Goal: Transaction & Acquisition: Purchase product/service

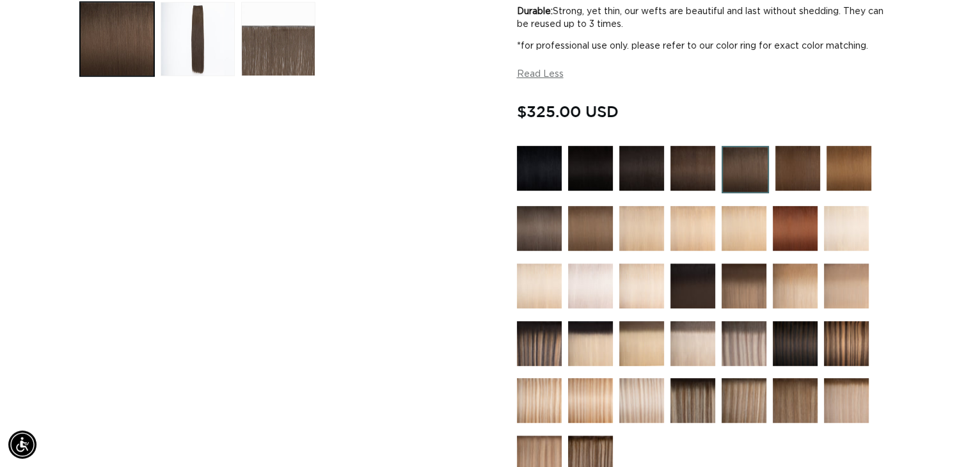
scroll to position [448, 0]
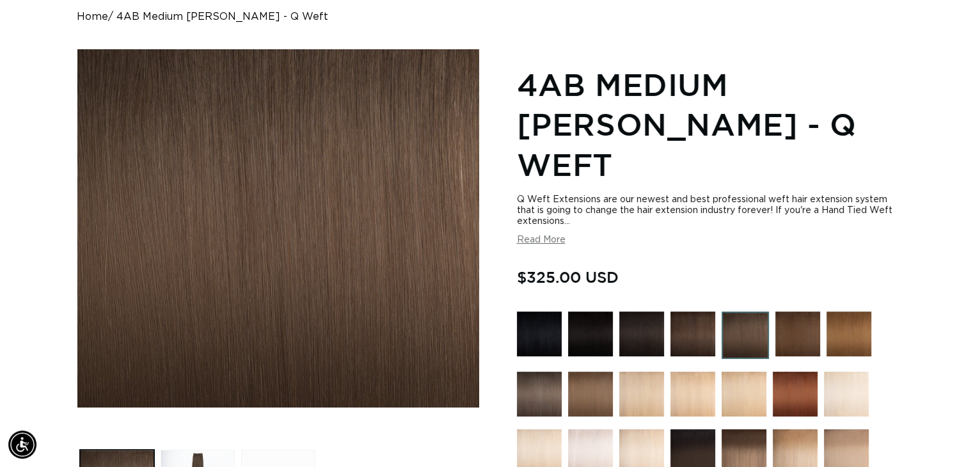
scroll to position [384, 0]
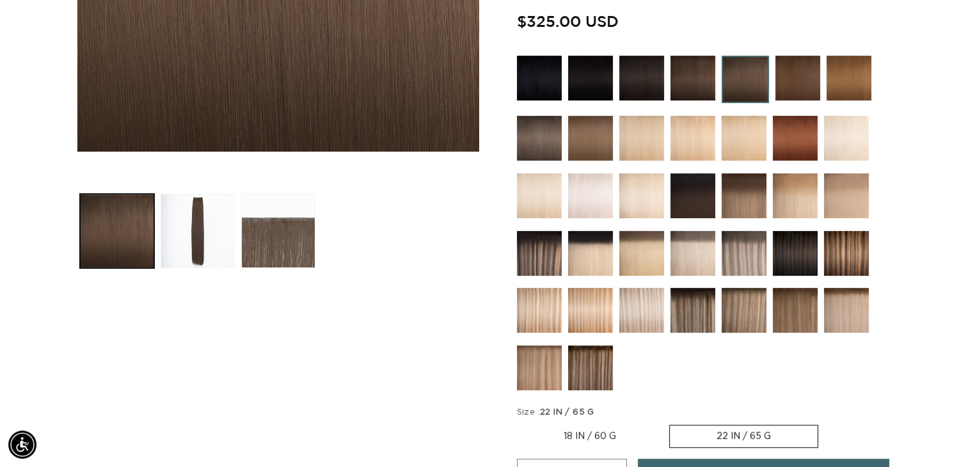
click at [743, 231] on img at bounding box center [743, 253] width 45 height 45
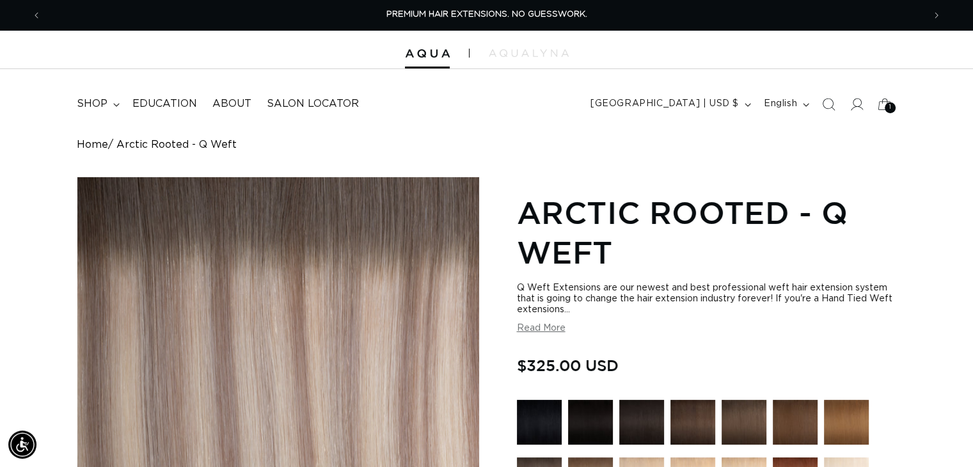
scroll to position [256, 0]
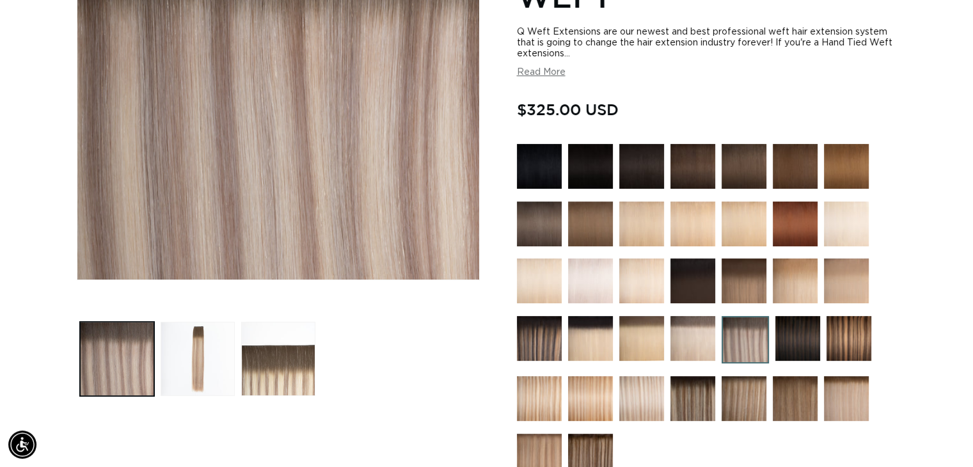
click at [537, 231] on img at bounding box center [539, 223] width 45 height 45
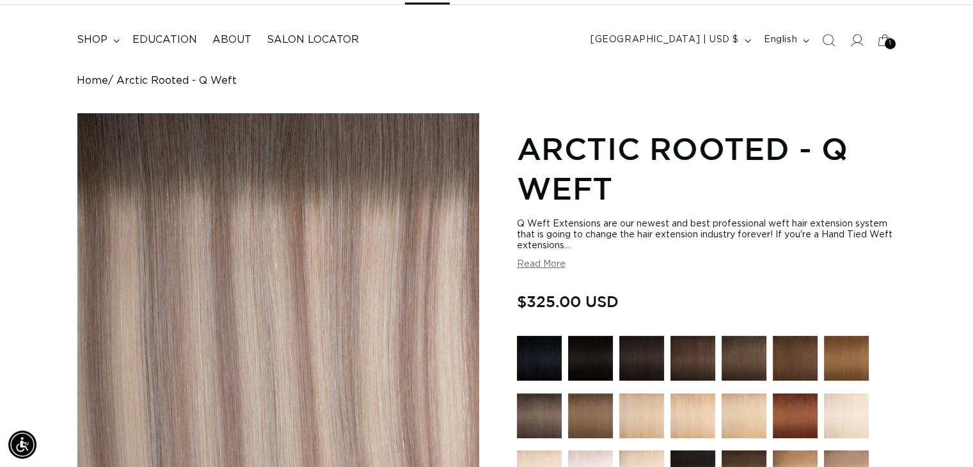
click at [725, 343] on img at bounding box center [743, 358] width 45 height 45
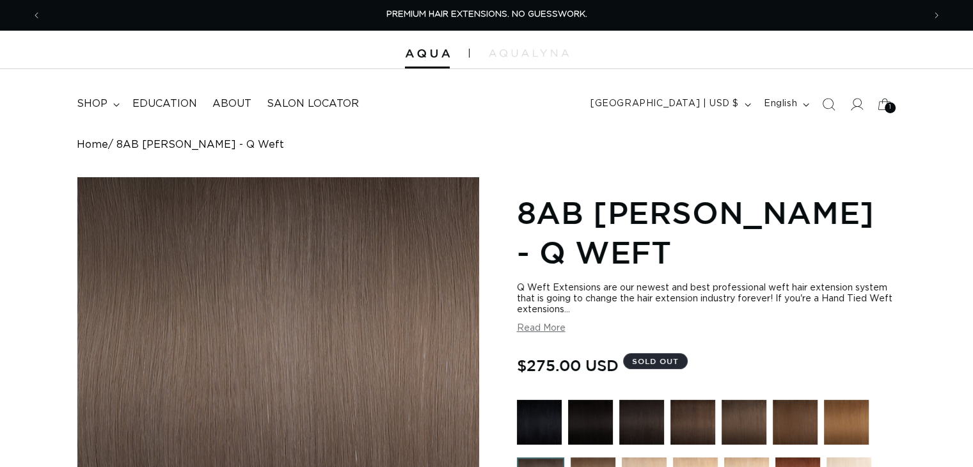
scroll to position [256, 0]
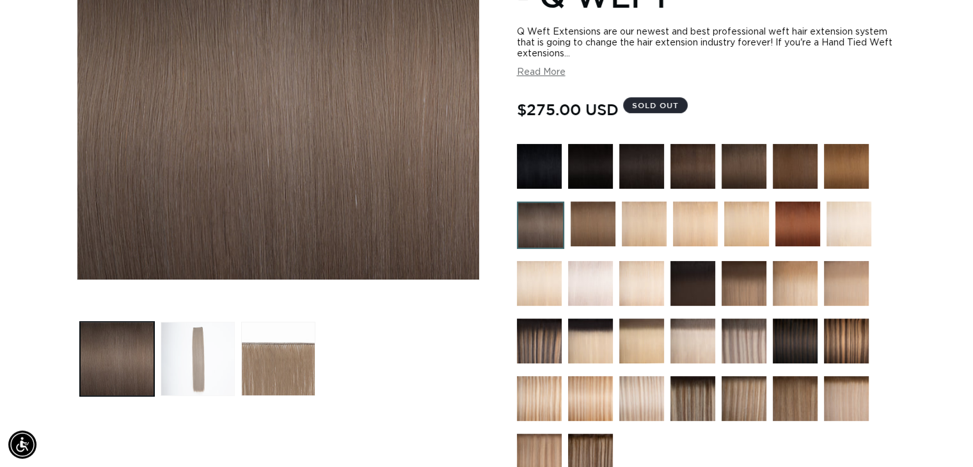
click at [200, 322] on button "Load image 2 in gallery view" at bounding box center [198, 359] width 74 height 74
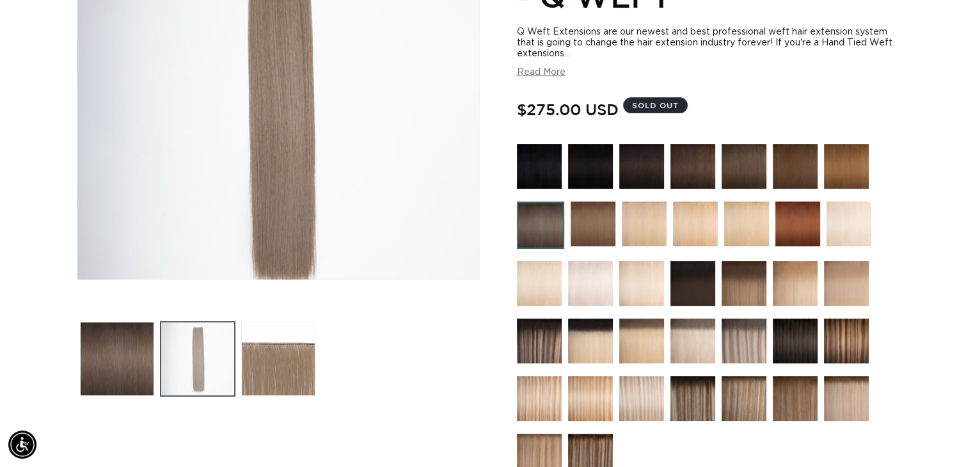
scroll to position [177, 0]
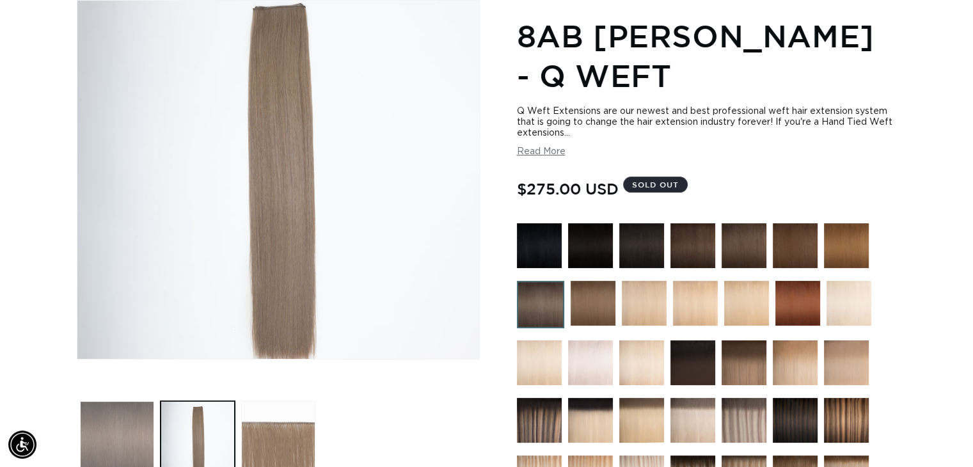
click at [121, 404] on button "Load image 1 in gallery view" at bounding box center [117, 438] width 74 height 74
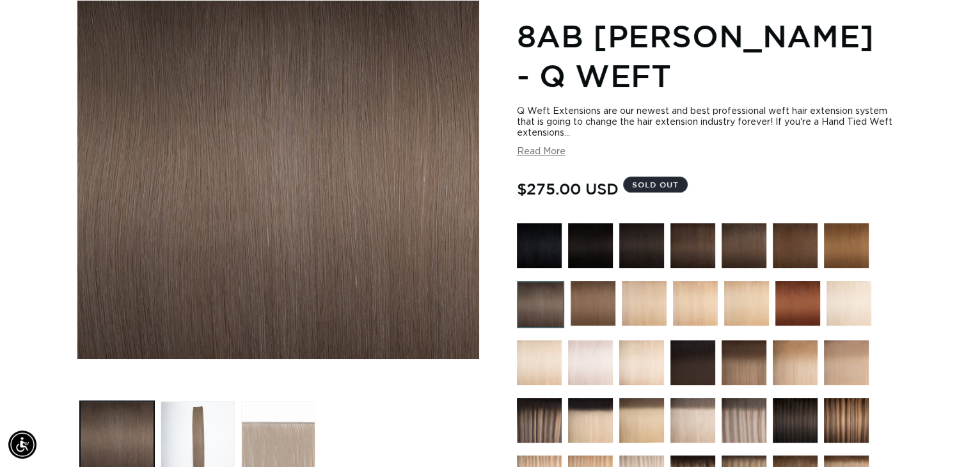
click at [251, 409] on button "Load image 3 in gallery view" at bounding box center [278, 438] width 74 height 74
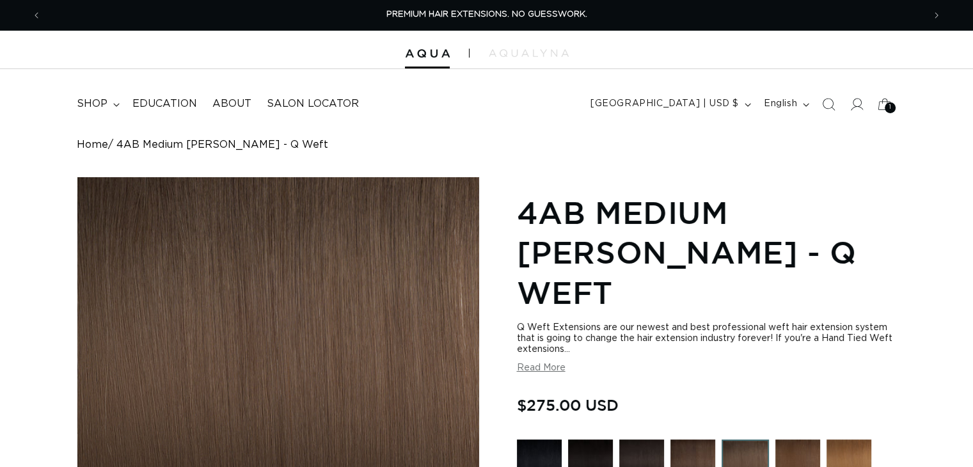
scroll to position [320, 0]
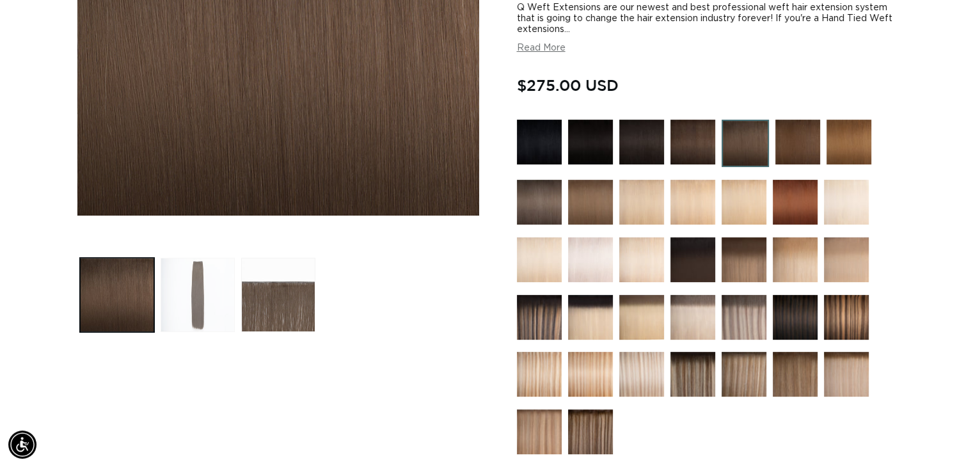
click at [193, 281] on button "Load image 2 in gallery view" at bounding box center [198, 295] width 74 height 74
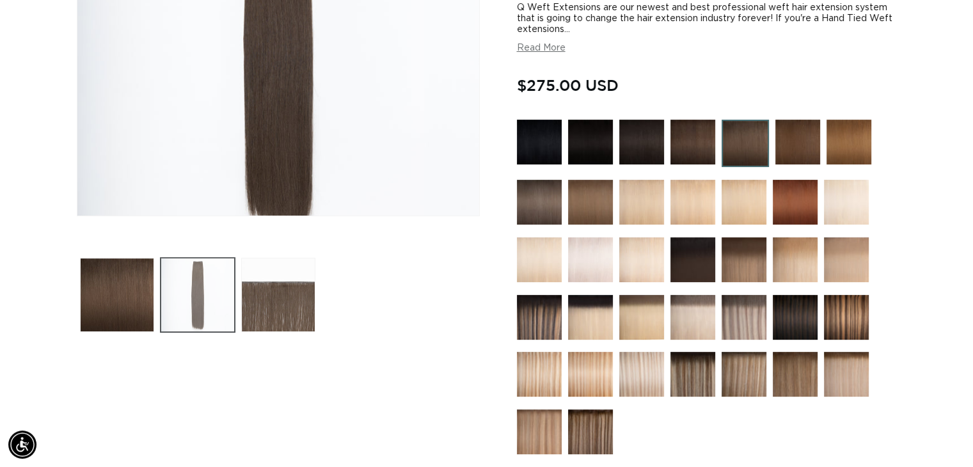
scroll to position [177, 0]
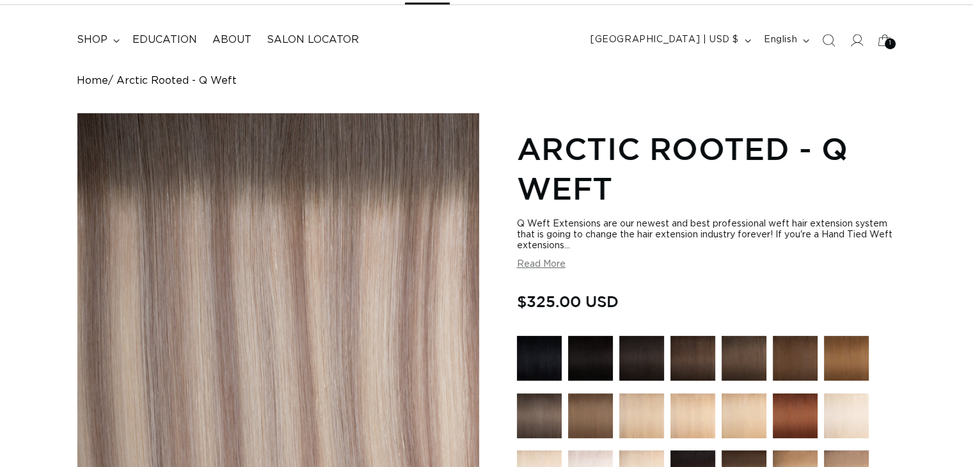
scroll to position [64, 0]
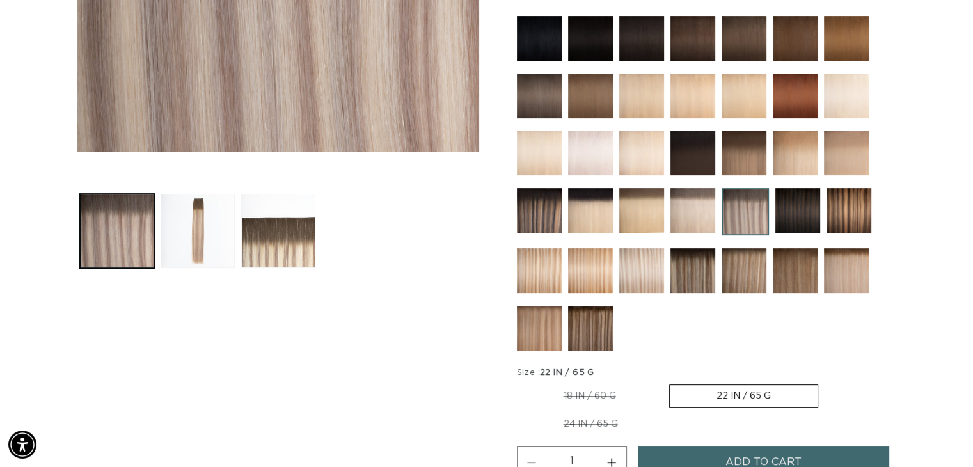
scroll to position [192, 0]
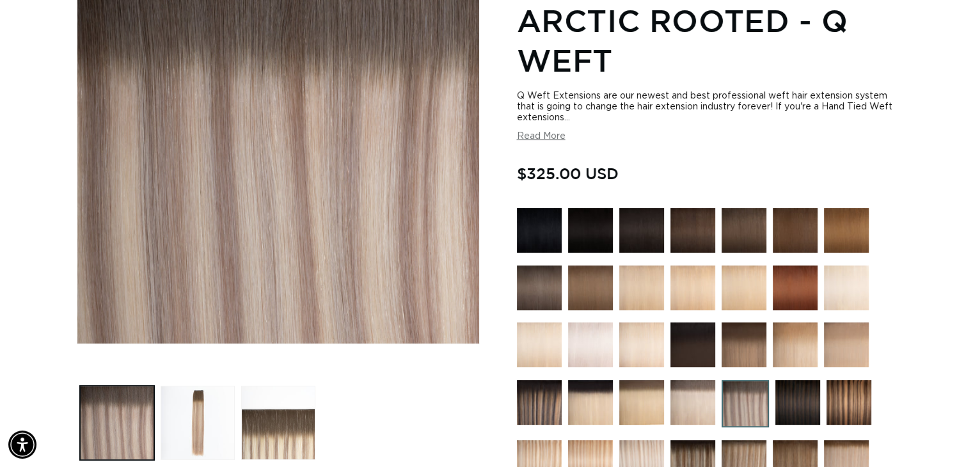
click at [732, 386] on img at bounding box center [744, 403] width 47 height 47
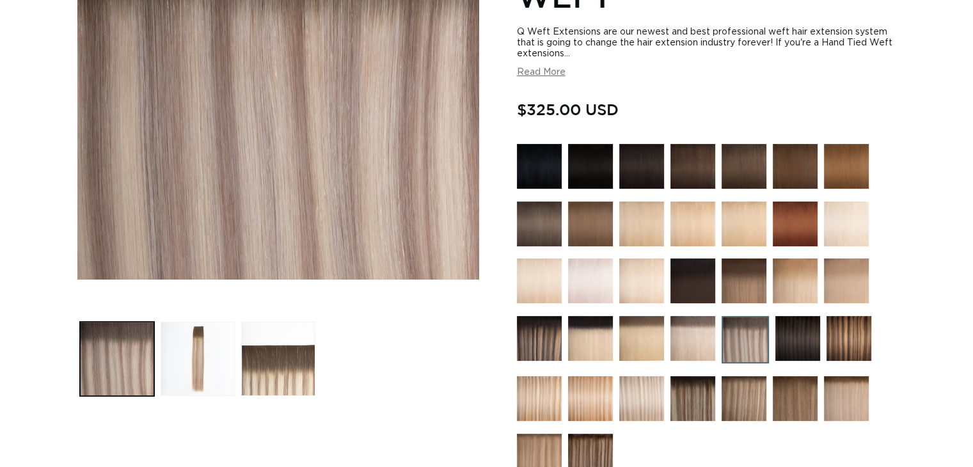
scroll to position [512, 0]
